Goal: Information Seeking & Learning: Learn about a topic

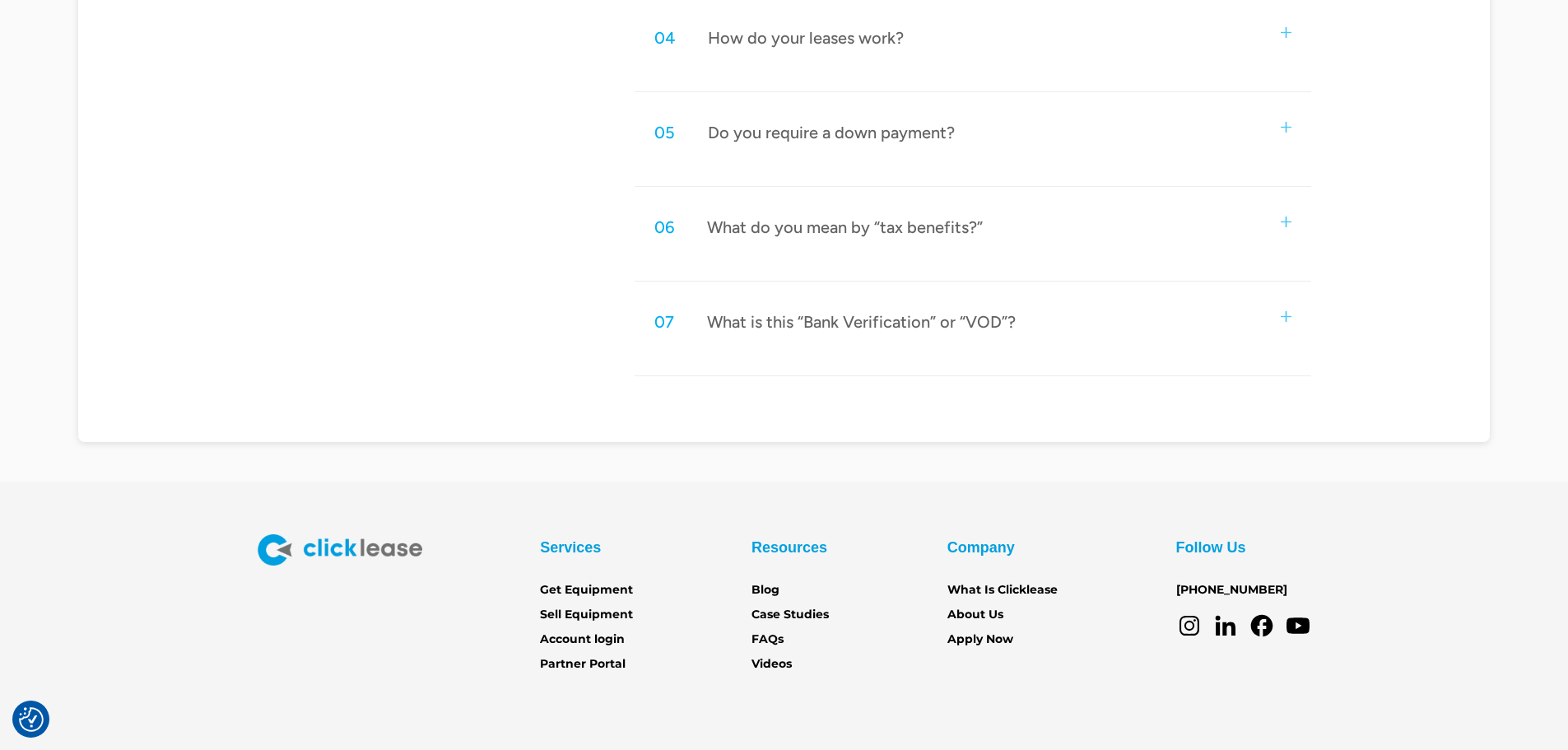
scroll to position [1234, 0]
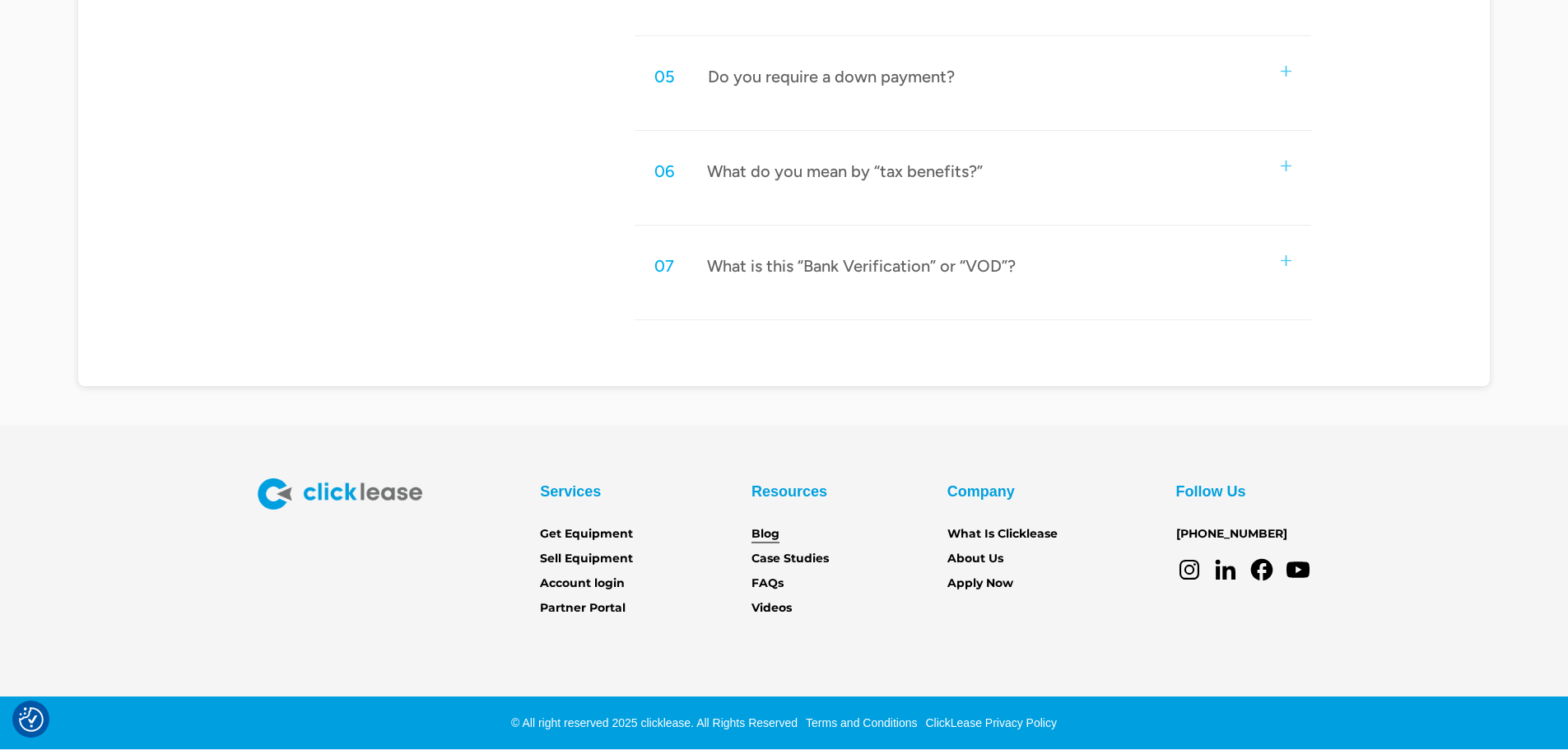
click at [757, 538] on link "Blog" at bounding box center [765, 534] width 28 height 18
click at [770, 608] on link "Videos" at bounding box center [771, 608] width 41 height 18
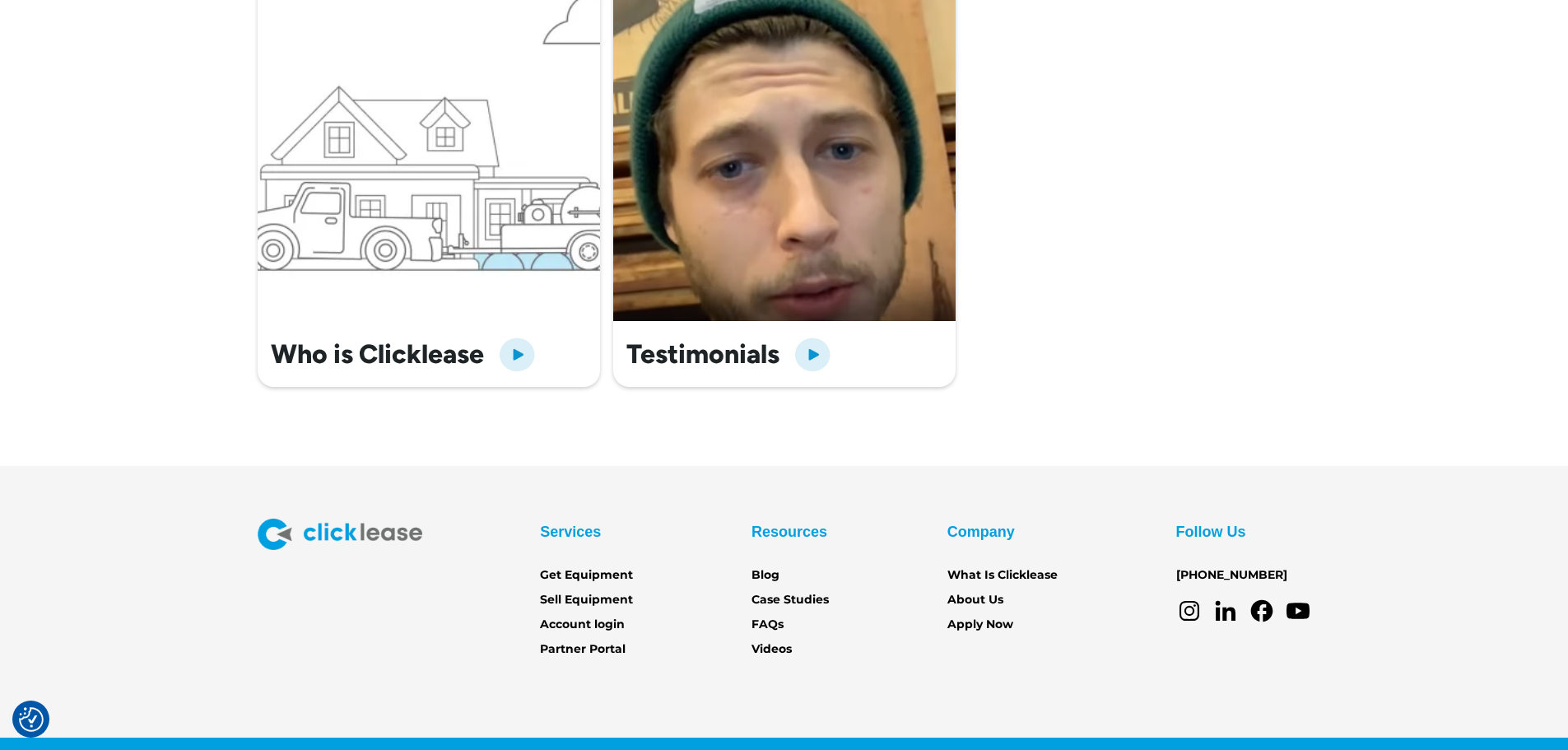
scroll to position [682, 0]
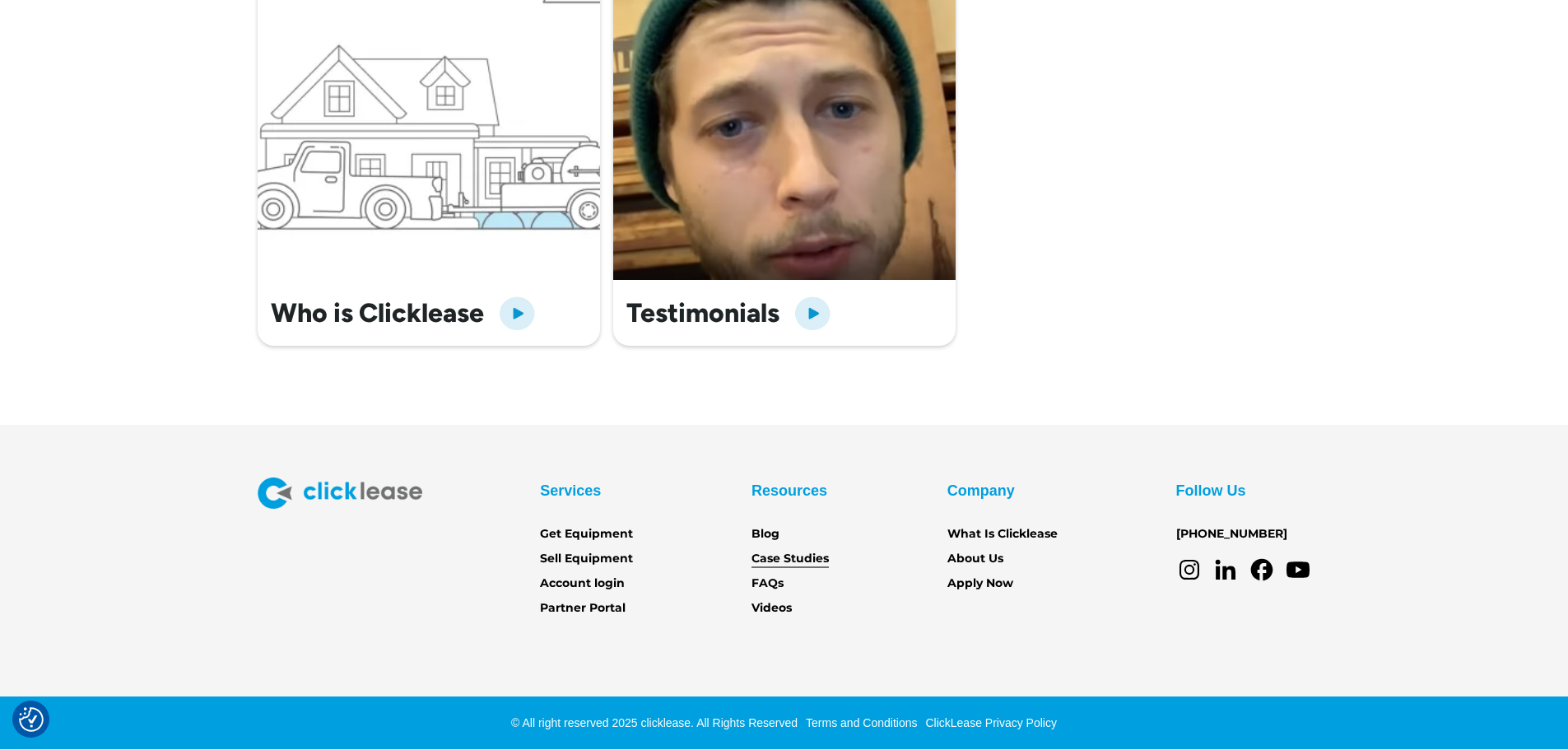
click at [777, 562] on link "Case Studies" at bounding box center [789, 558] width 77 height 18
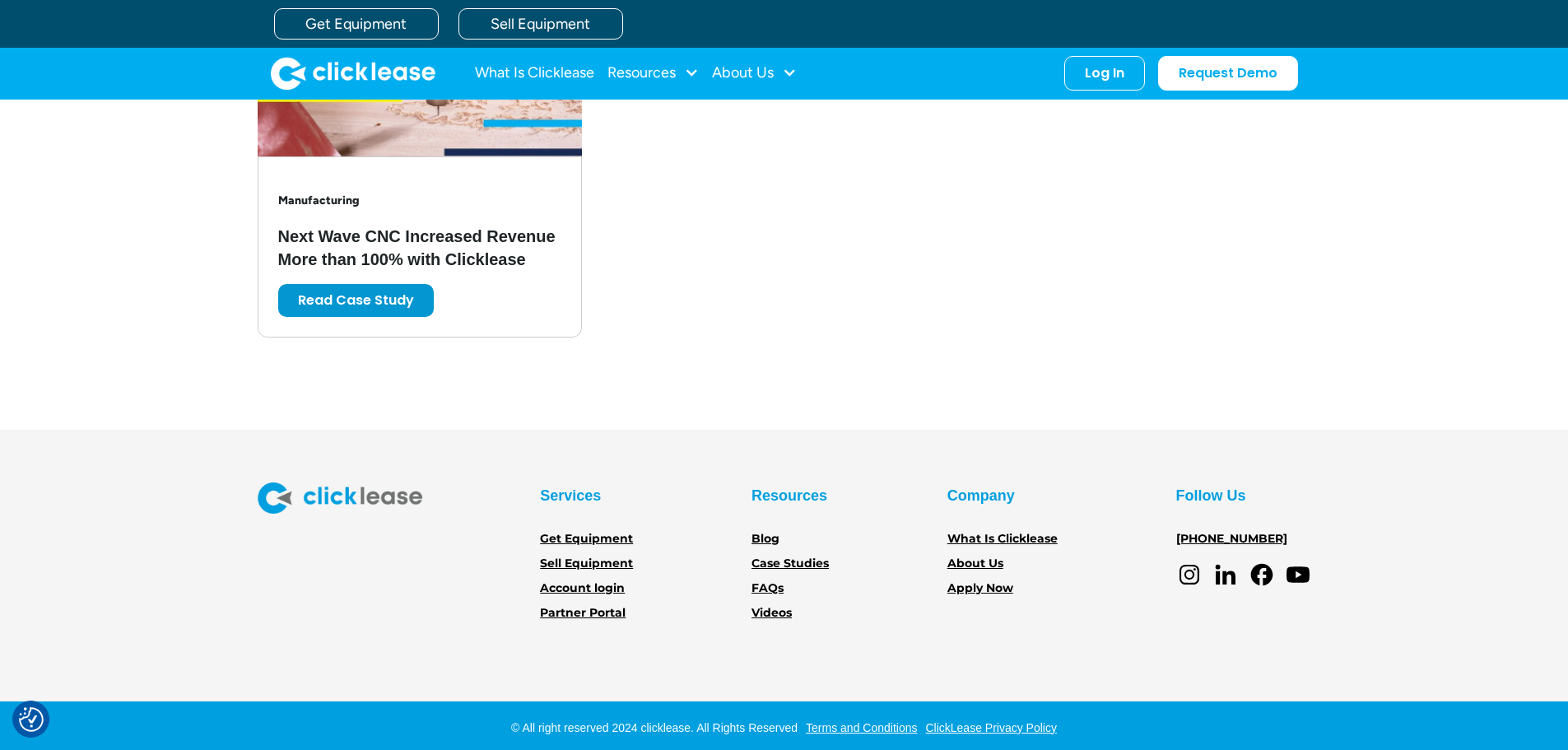
scroll to position [3397, 0]
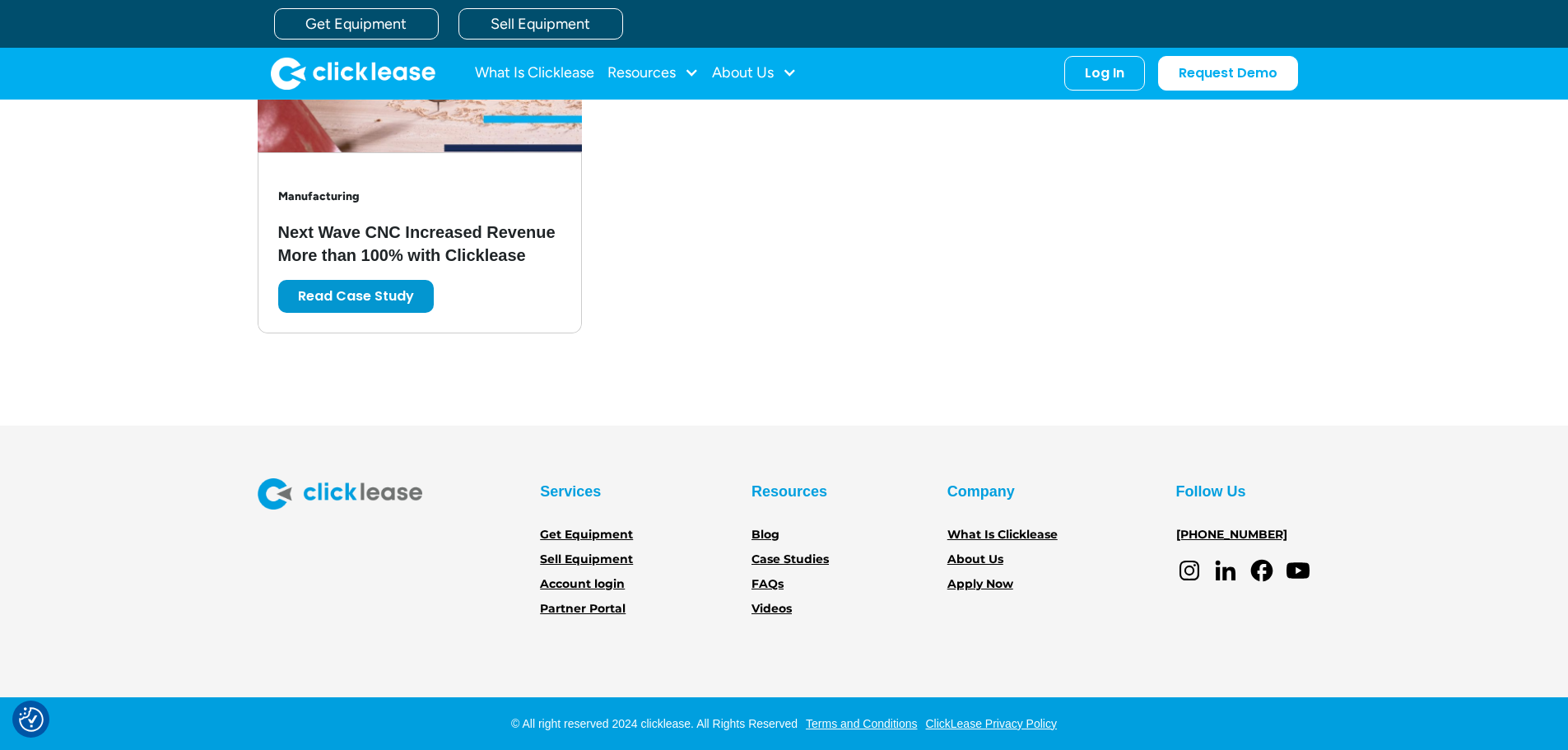
drag, startPoint x: 1315, startPoint y: 522, endPoint x: 1309, endPoint y: 494, distance: 28.6
click at [1314, 496] on div "Services Get Equipment Sell Equipment Account login Partner Portal Resources Bl…" at bounding box center [784, 548] width 1568 height 140
drag, startPoint x: 1279, startPoint y: 527, endPoint x: 1175, endPoint y: 532, distance: 104.1
click at [1176, 532] on div "Follow Us [PHONE_NUMBER]" at bounding box center [1243, 531] width 135 height 106
copy link "[PHONE_NUMBER]"
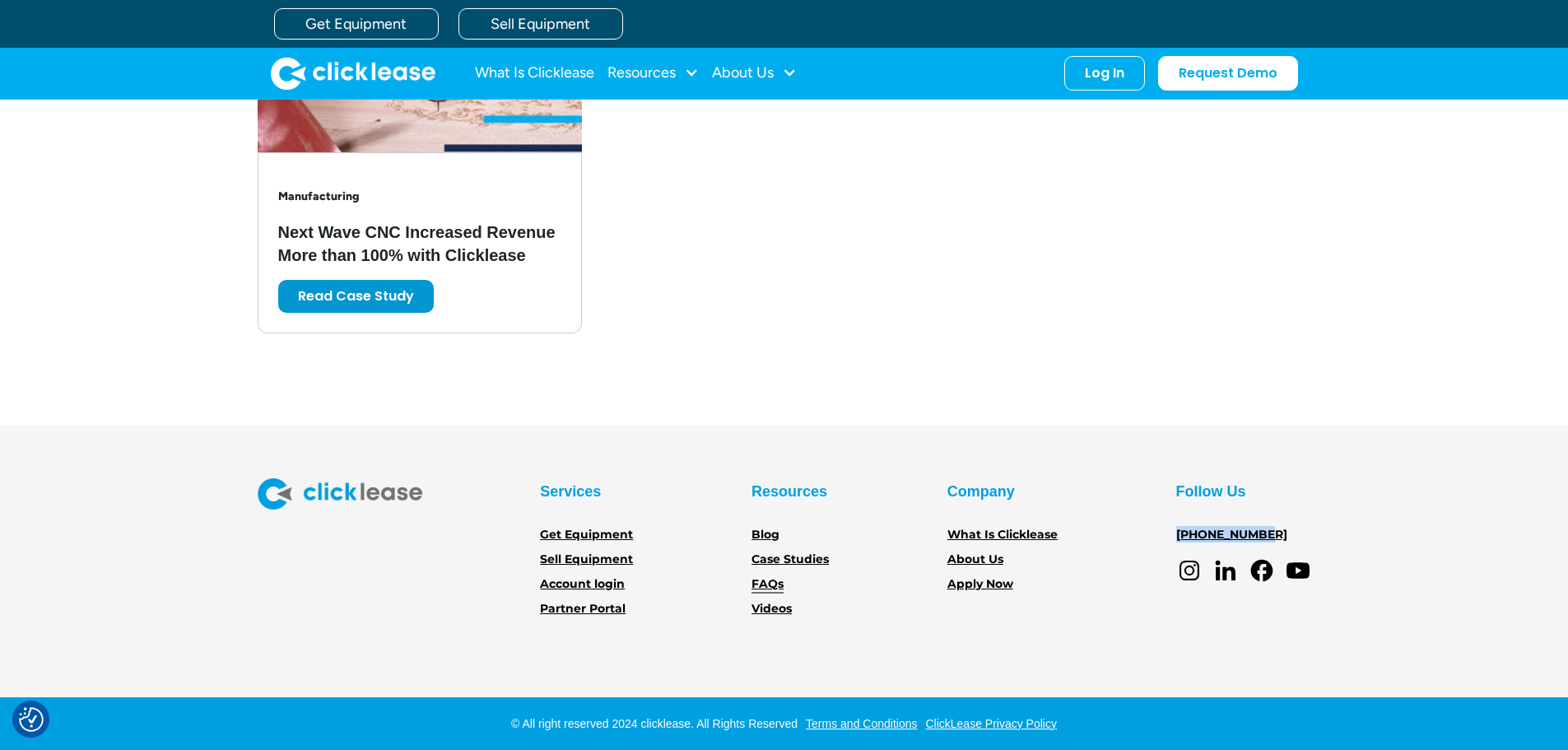
click at [774, 586] on link "FAQs" at bounding box center [767, 584] width 32 height 18
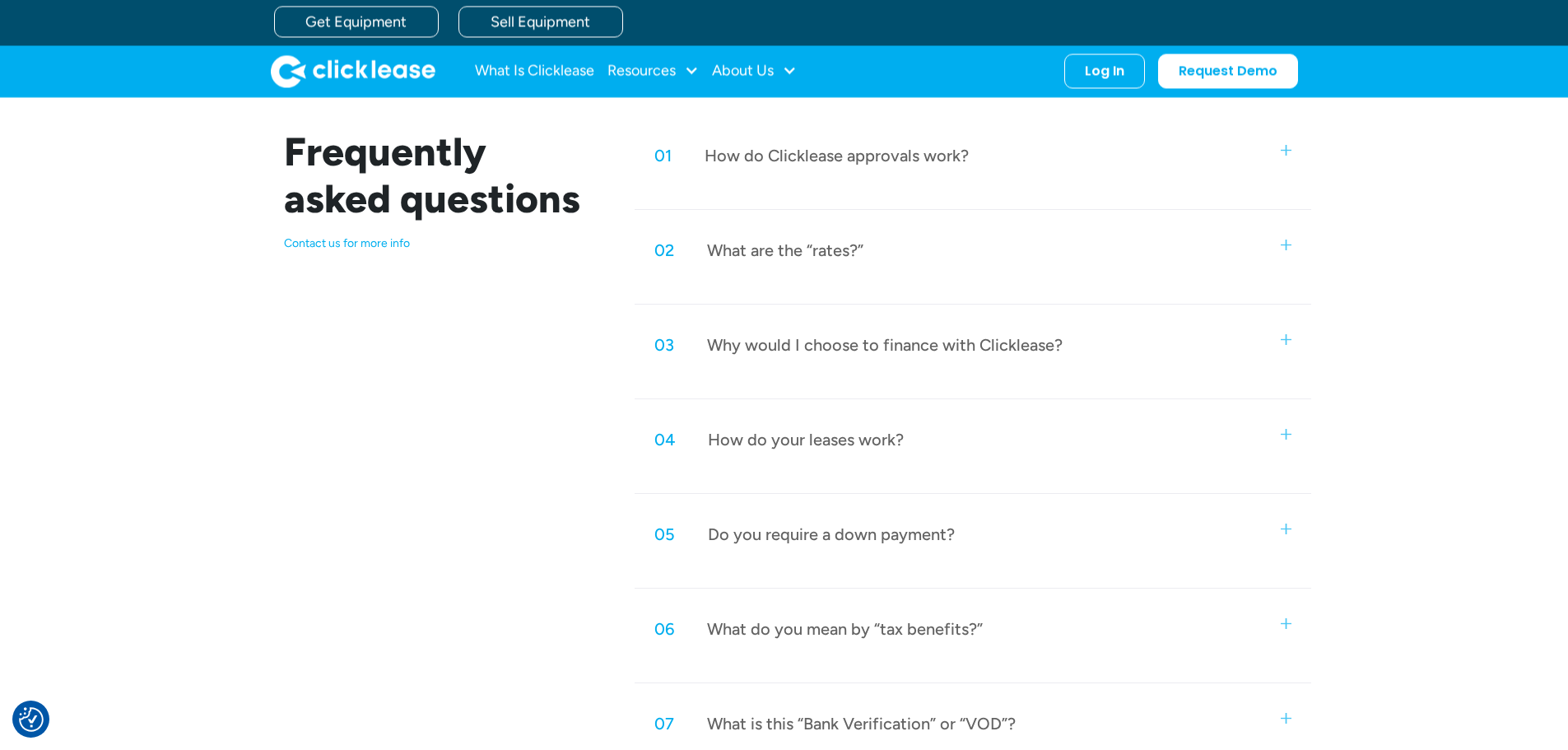
scroll to position [658, 0]
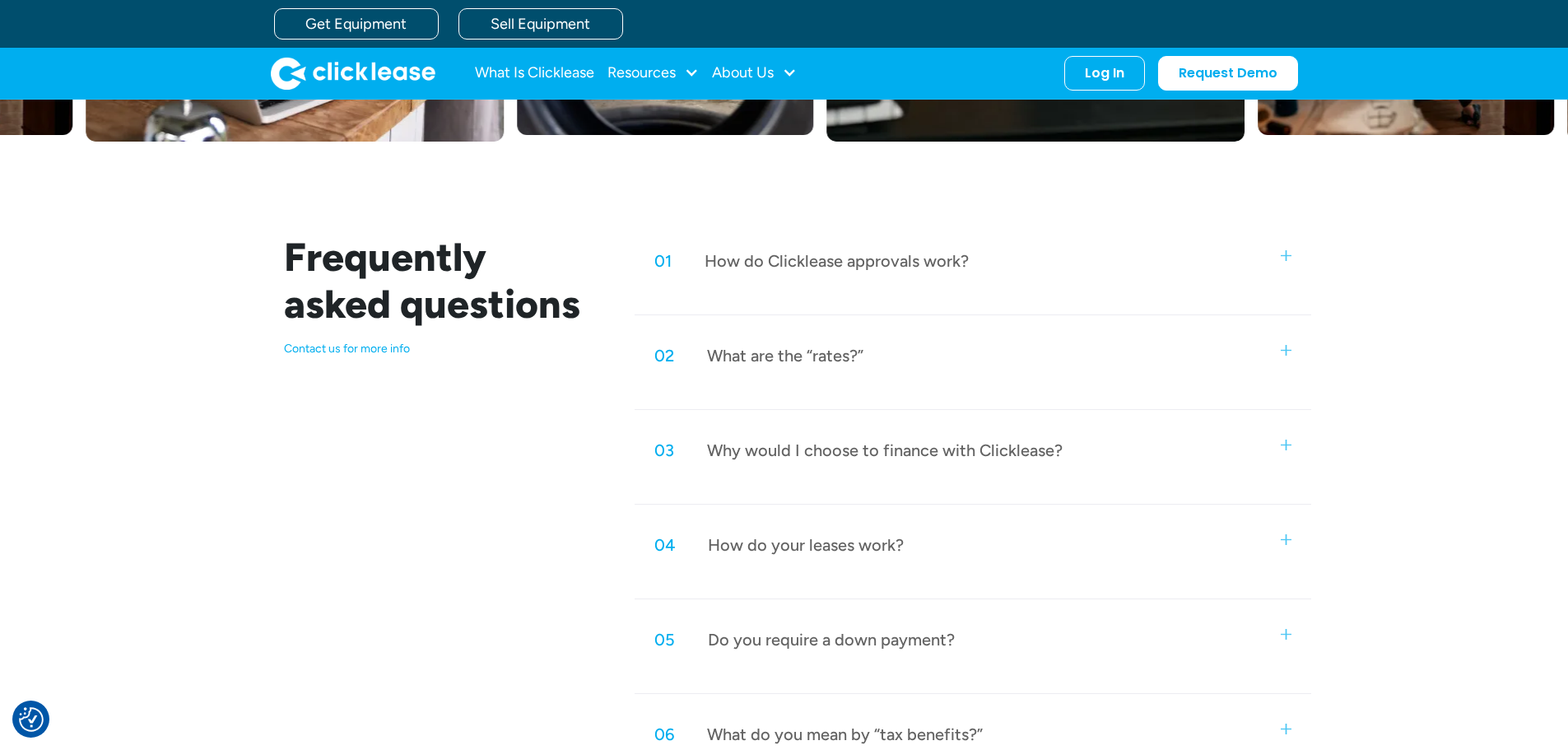
click at [770, 378] on div "02 What are the “rates?”" at bounding box center [972, 355] width 676 height 54
